Goal: Task Accomplishment & Management: Use online tool/utility

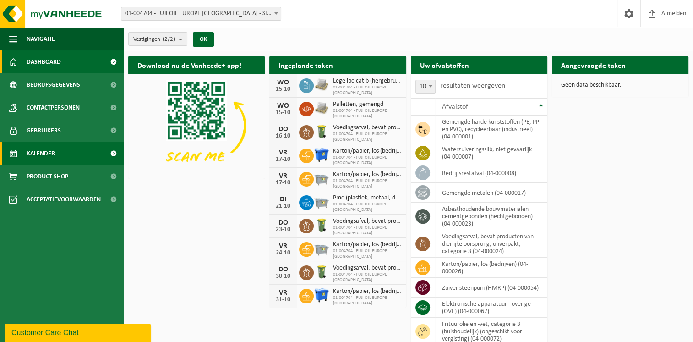
click at [108, 146] on span at bounding box center [113, 153] width 21 height 23
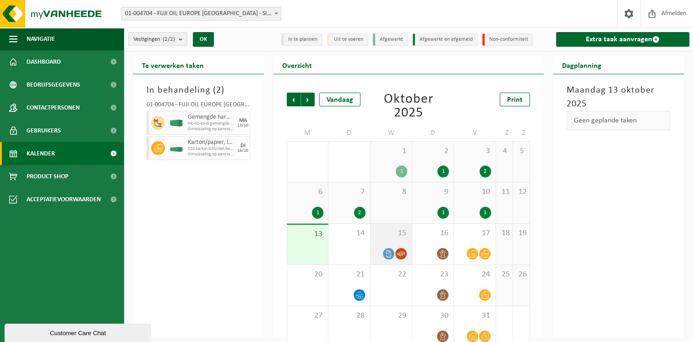
click at [389, 252] on icon at bounding box center [388, 254] width 5 height 8
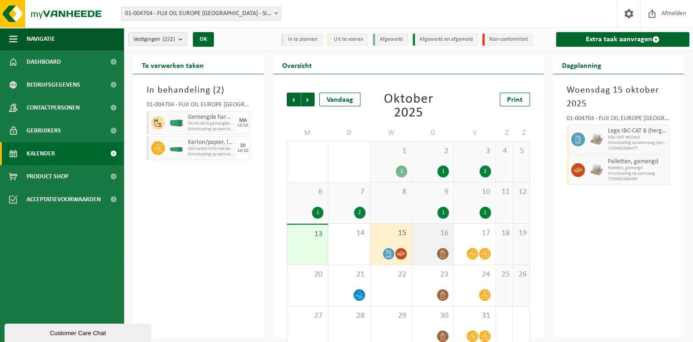
click at [443, 254] on icon at bounding box center [443, 254] width 8 height 8
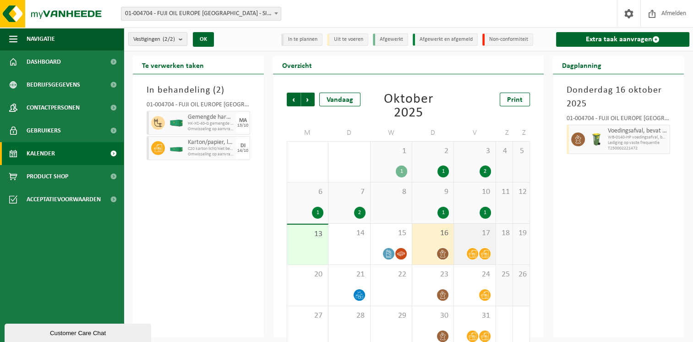
click at [474, 250] on icon at bounding box center [473, 254] width 8 height 8
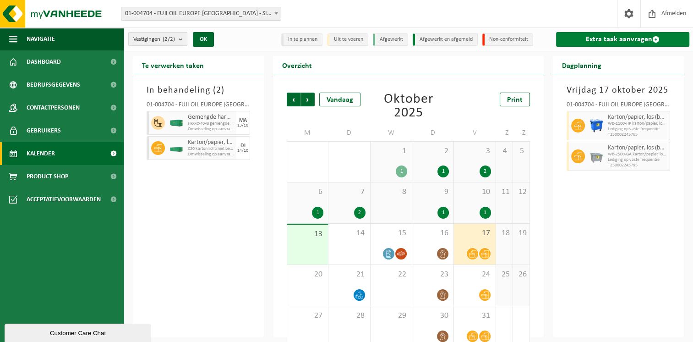
click at [610, 34] on link "Extra taak aanvragen" at bounding box center [622, 39] width 133 height 15
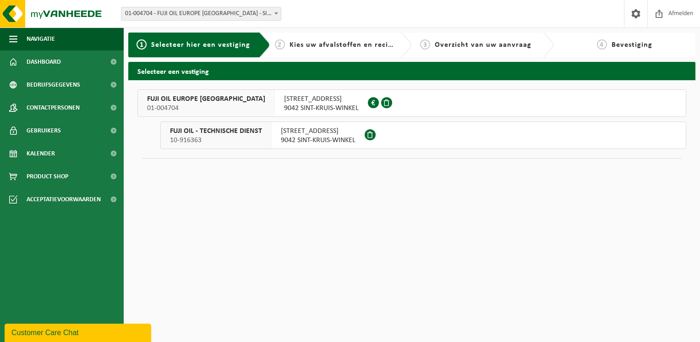
click at [344, 100] on button "FUJI OIL EUROPE NV 01-004704 KUHLMANNLAAN 36 9042 SINT-KRUIS-WINKEL 0446.555.237" at bounding box center [411, 102] width 549 height 27
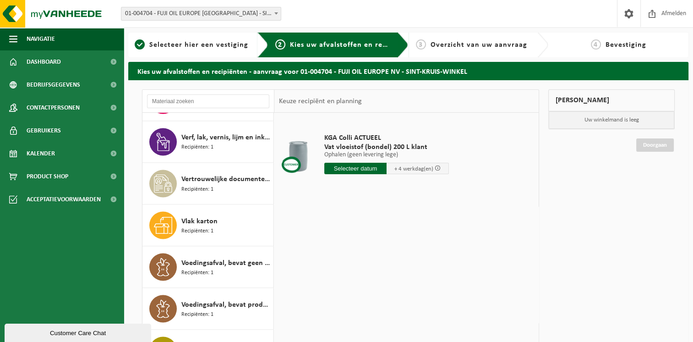
scroll to position [1669, 0]
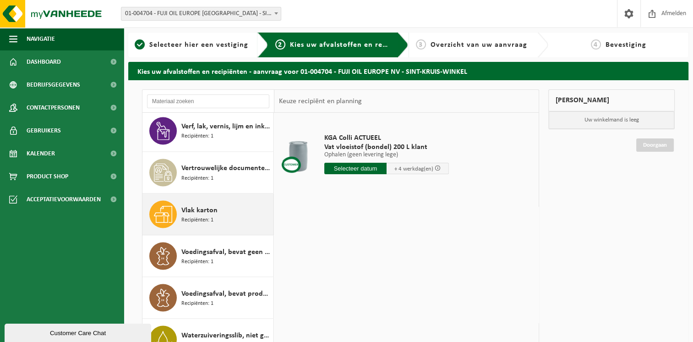
click at [212, 211] on span "Vlak karton" at bounding box center [199, 209] width 36 height 11
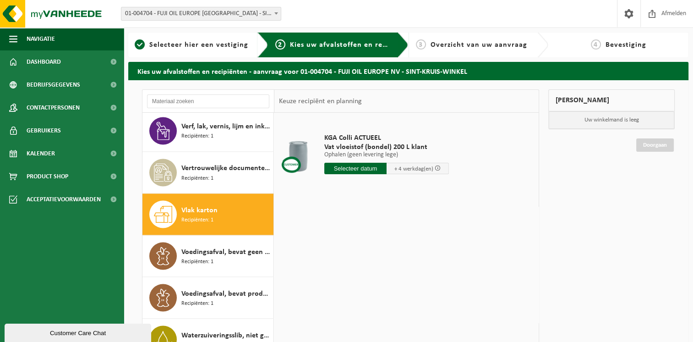
scroll to position [1680, 0]
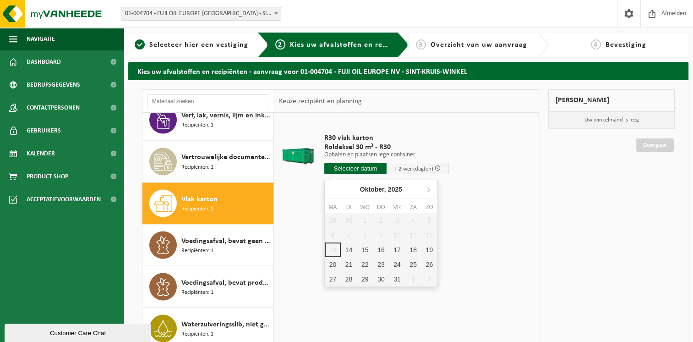
click at [353, 167] on input "text" at bounding box center [355, 168] width 62 height 11
click at [347, 248] on div "14" at bounding box center [349, 249] width 16 height 15
type input "Van 2025-10-14"
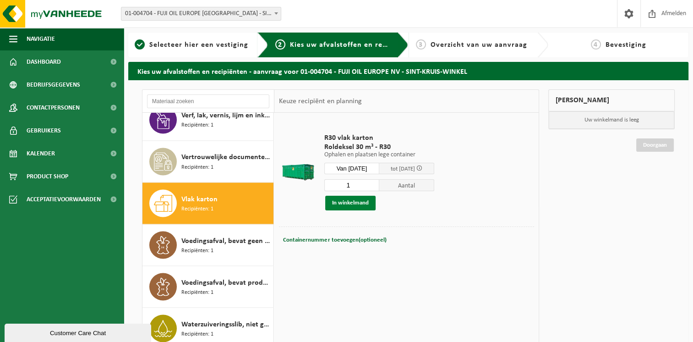
click at [352, 203] on button "In winkelmand" at bounding box center [350, 203] width 50 height 15
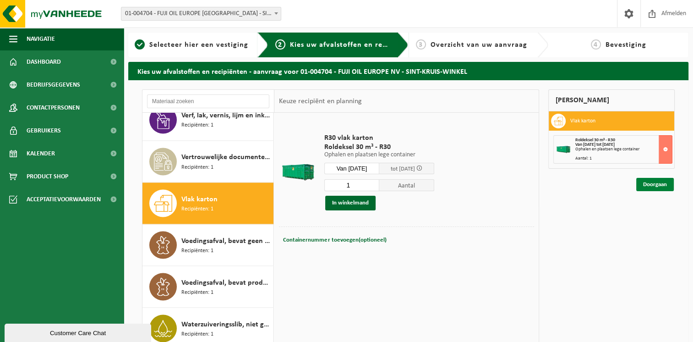
click at [661, 182] on link "Doorgaan" at bounding box center [655, 184] width 38 height 13
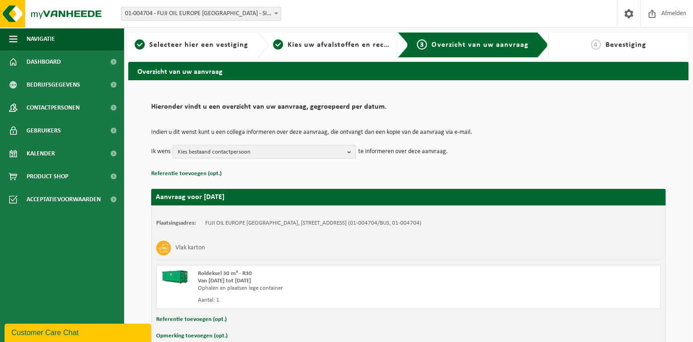
click at [350, 150] on b "button" at bounding box center [351, 151] width 8 height 13
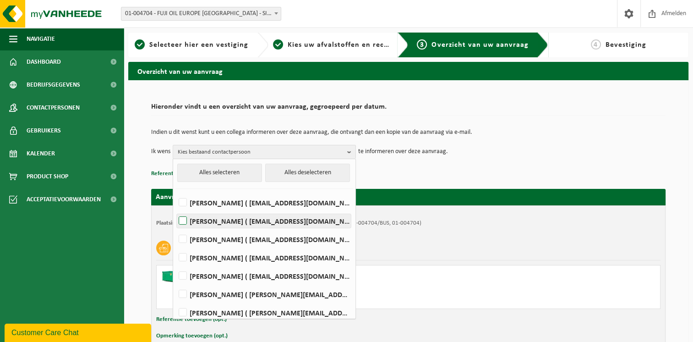
click at [291, 217] on label "TOM DIERICKX ( tom.dierickx@fujioileurope.com )" at bounding box center [264, 221] width 174 height 14
click at [175, 209] on input "TOM DIERICKX ( tom.dierickx@fujioileurope.com )" at bounding box center [175, 209] width 0 height 0
checkbox input "true"
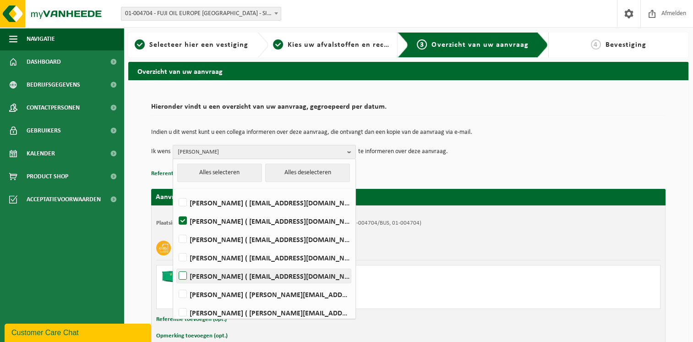
click at [282, 278] on label "Romaric Jodts ( romaric.jodts@fujioileurope.com )" at bounding box center [264, 276] width 174 height 14
click at [175, 264] on input "Romaric Jodts ( romaric.jodts@fujioileurope.com )" at bounding box center [175, 264] width 0 height 0
checkbox input "true"
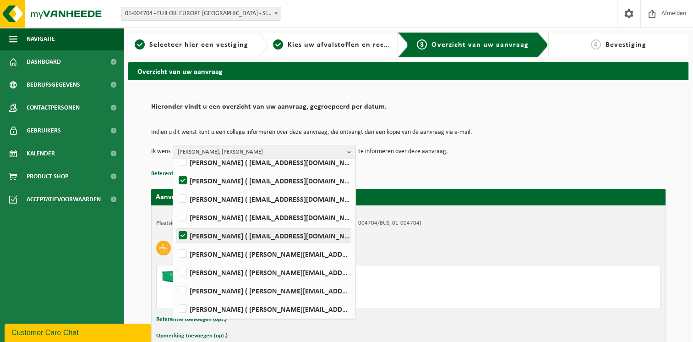
scroll to position [41, 0]
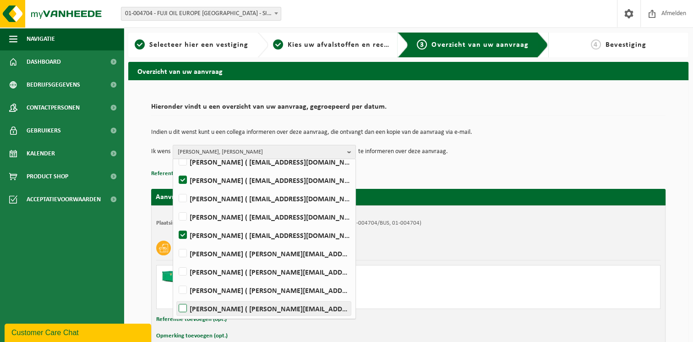
click at [282, 311] on label "Nick Vandenbulcke ( nick.vandenbulcke@fujioileurope.com )" at bounding box center [264, 308] width 174 height 14
click at [175, 297] on input "Nick Vandenbulcke ( nick.vandenbulcke@fujioileurope.com )" at bounding box center [175, 296] width 0 height 0
checkbox input "true"
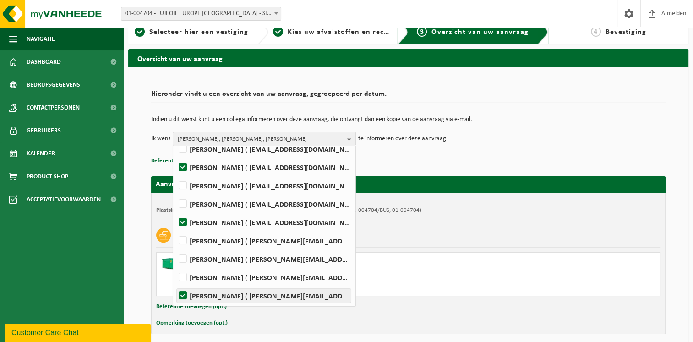
scroll to position [13, 0]
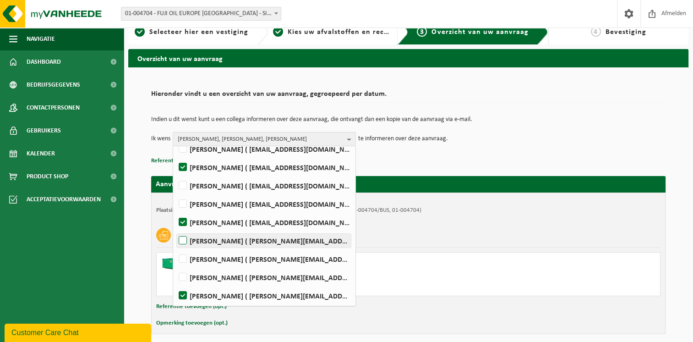
click at [282, 244] on label "PETER VAN HAMME ( peter.vanhamme@fujioileurope.com )" at bounding box center [264, 241] width 174 height 14
click at [175, 229] on input "PETER VAN HAMME ( peter.vanhamme@fujioileurope.com )" at bounding box center [175, 229] width 0 height 0
checkbox input "true"
click at [447, 244] on div "Vlak karton" at bounding box center [408, 235] width 504 height 24
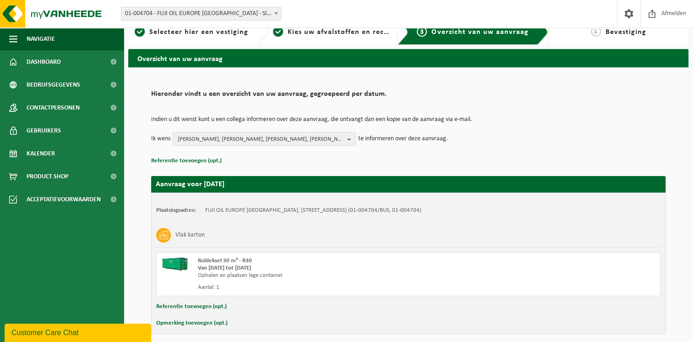
scroll to position [50, 0]
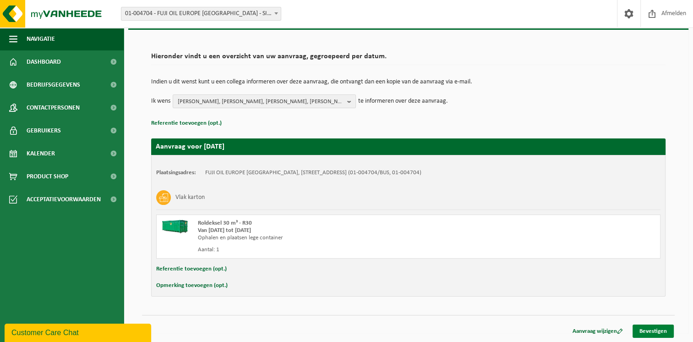
click at [645, 327] on link "Bevestigen" at bounding box center [652, 330] width 41 height 13
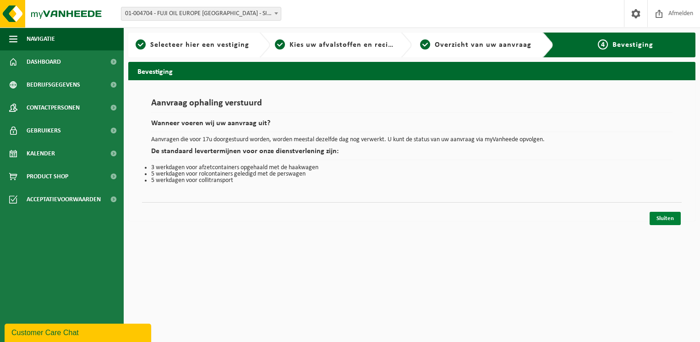
click at [665, 216] on link "Sluiten" at bounding box center [664, 218] width 31 height 13
